Goal: Task Accomplishment & Management: Use online tool/utility

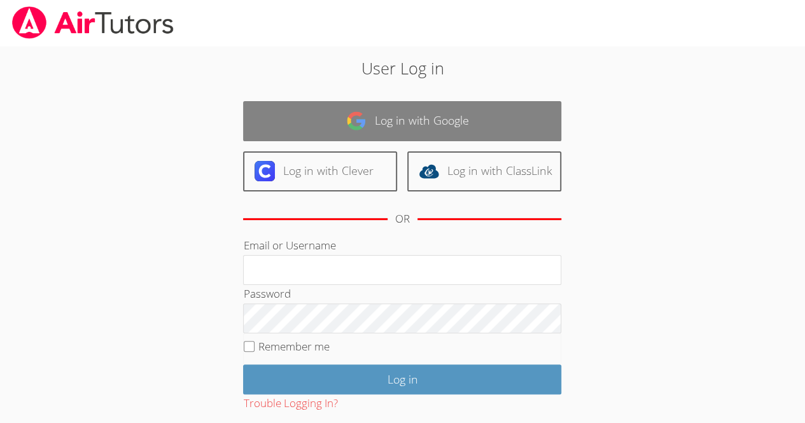
click at [431, 111] on link "Log in with Google" at bounding box center [402, 121] width 318 height 40
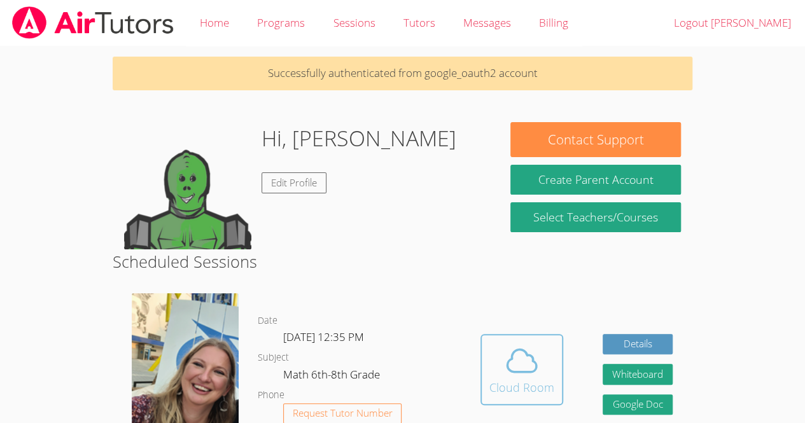
click at [524, 357] on icon at bounding box center [522, 361] width 36 height 36
click at [509, 396] on div "Cloud Room" at bounding box center [522, 388] width 65 height 18
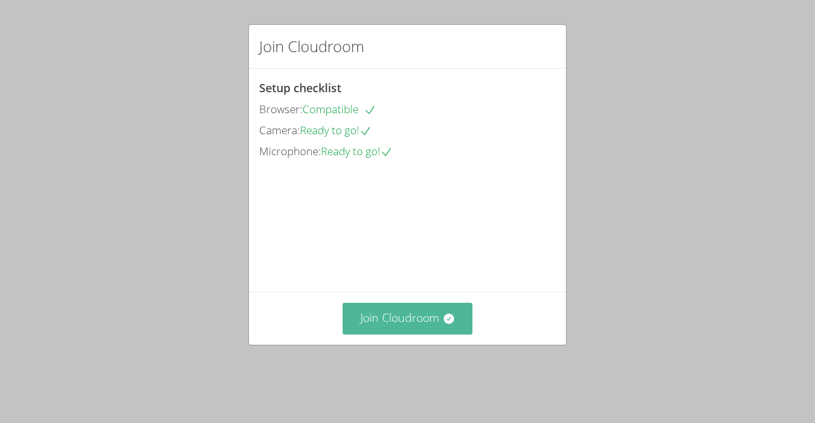
click at [415, 334] on button "Join Cloudroom" at bounding box center [408, 318] width 131 height 31
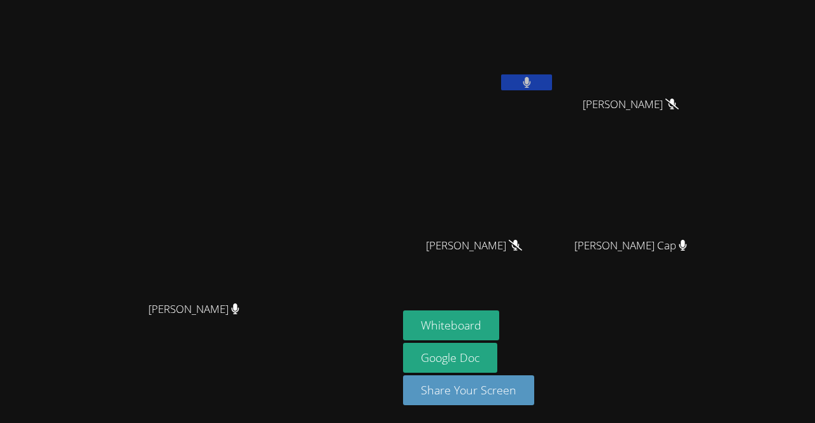
click at [523, 85] on icon at bounding box center [527, 82] width 8 height 11
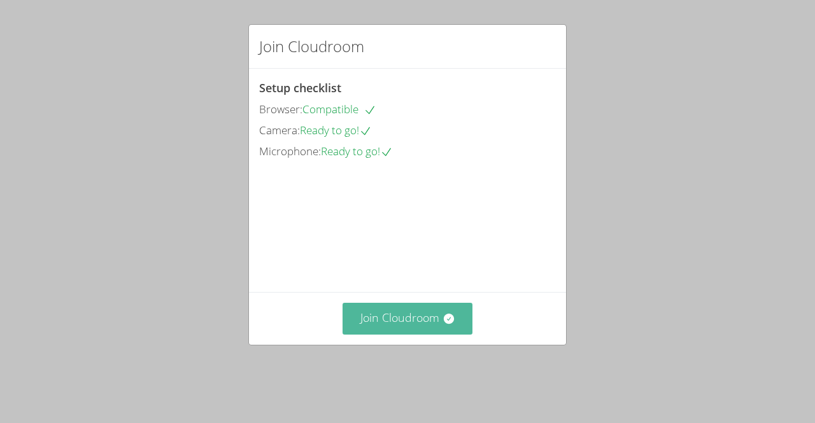
click at [374, 329] on button "Join Cloudroom" at bounding box center [408, 318] width 131 height 31
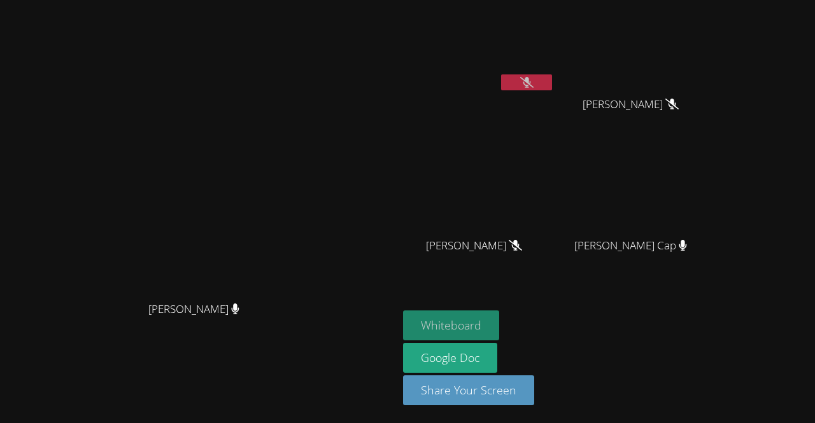
click at [446, 321] on button "Whiteboard" at bounding box center [451, 326] width 96 height 30
click at [6, 401] on div "Sarah Skonicki Sarah Skonicki" at bounding box center [199, 211] width 388 height 413
